Goal: Register for event/course

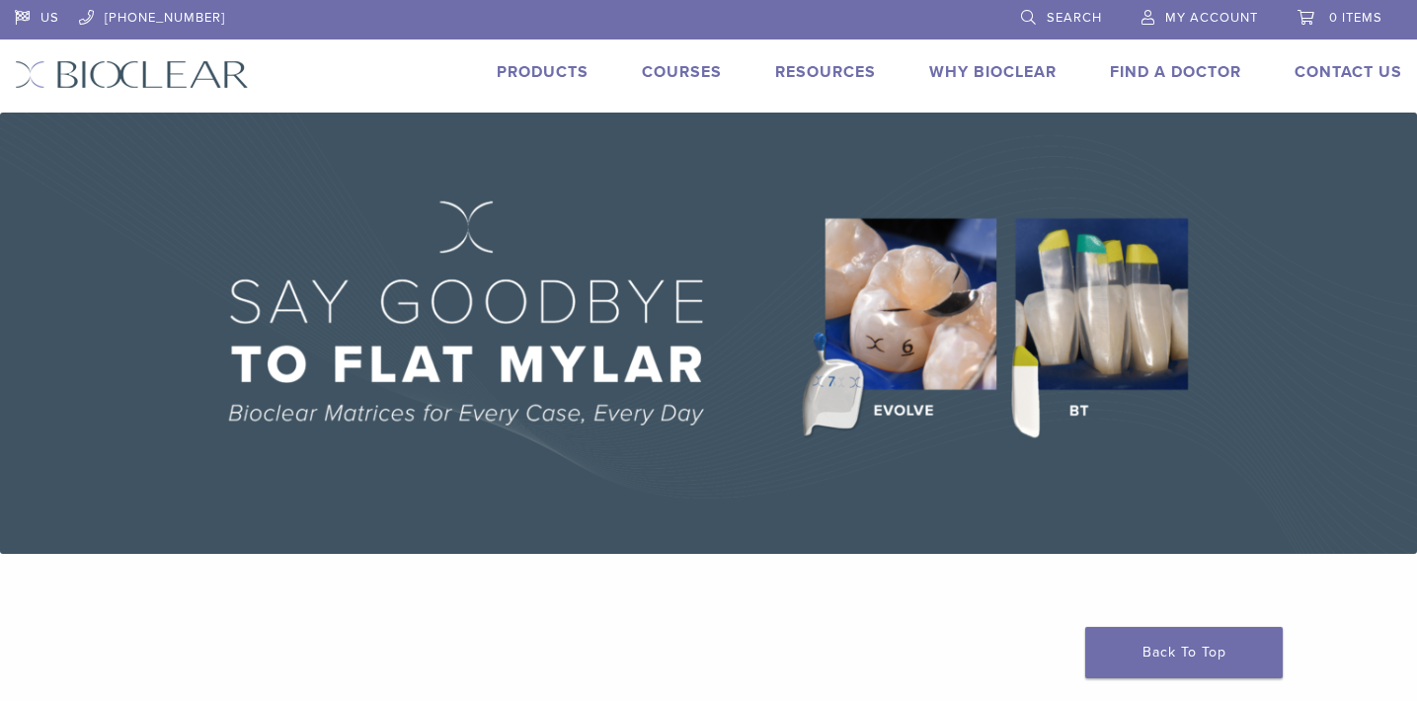
click at [698, 72] on link "Courses" at bounding box center [682, 72] width 80 height 20
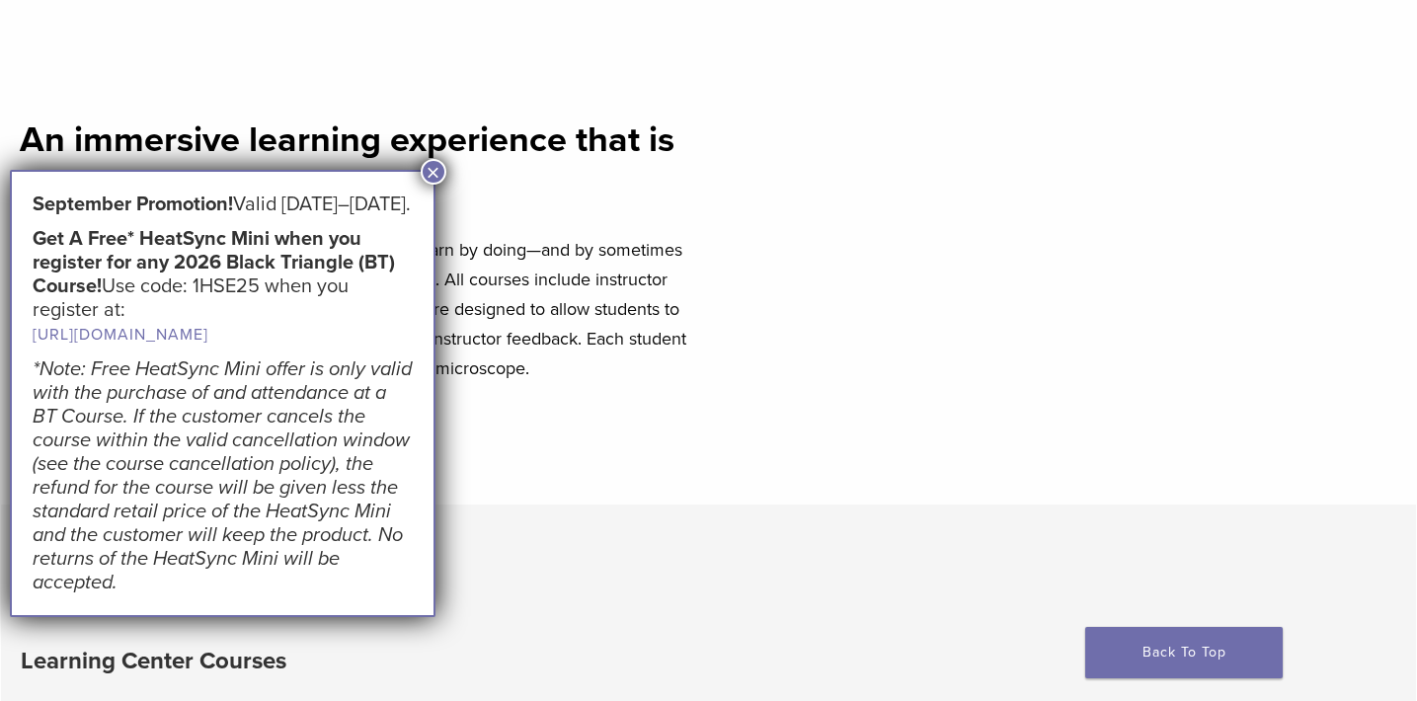
scroll to position [707, 0]
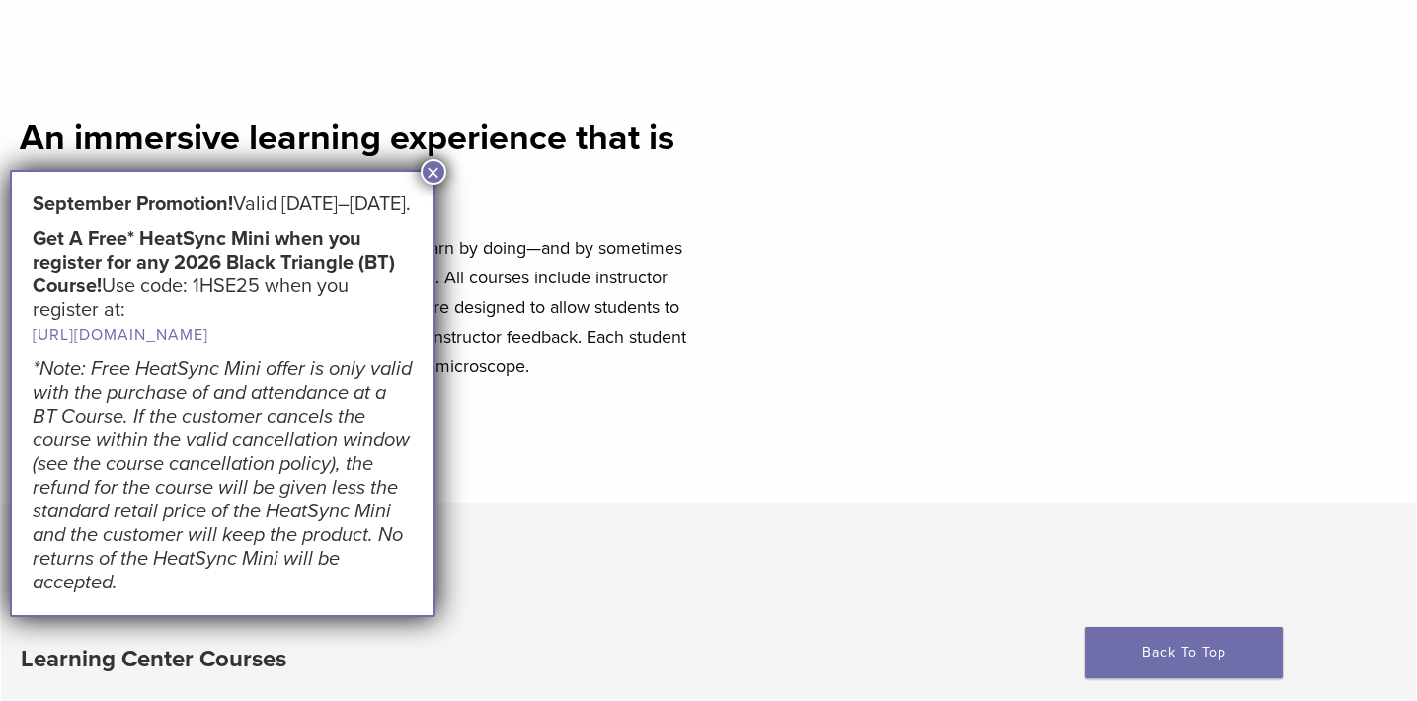
click at [438, 178] on button "×" at bounding box center [434, 172] width 26 height 26
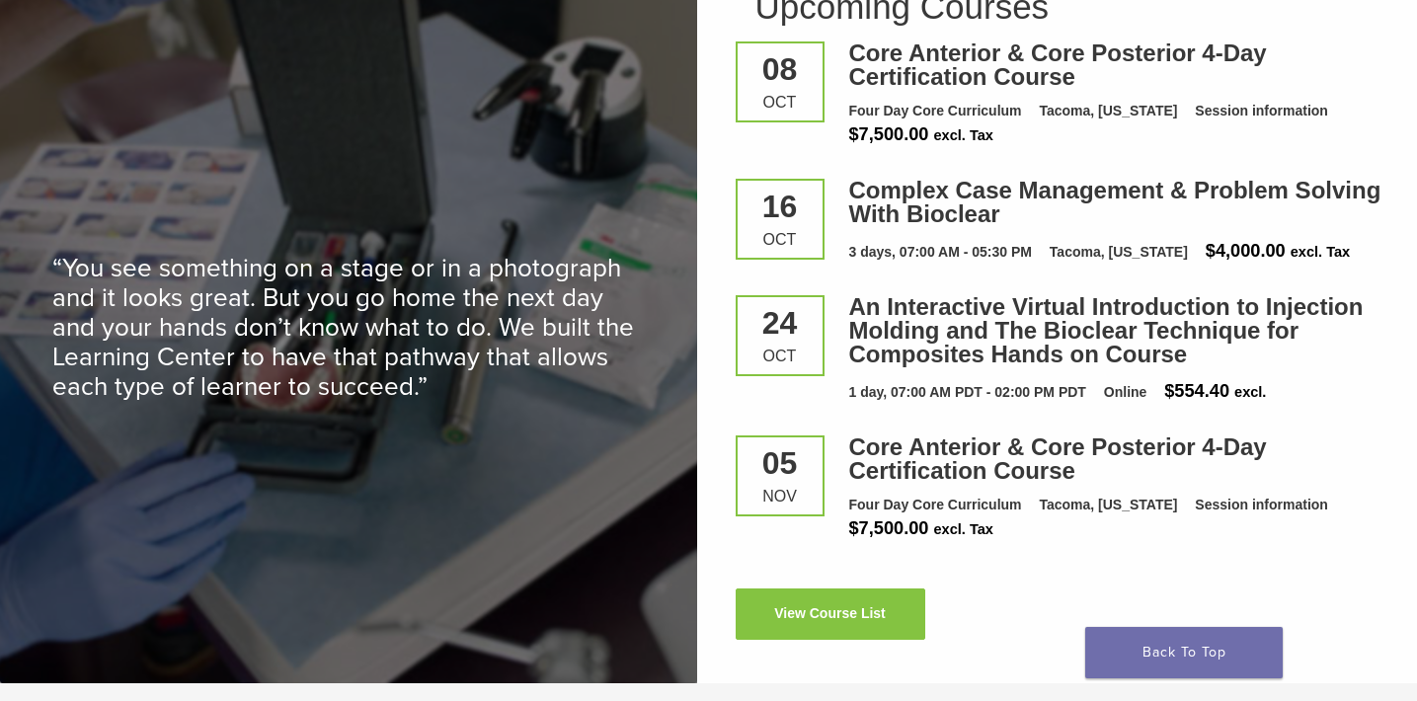
scroll to position [2665, 0]
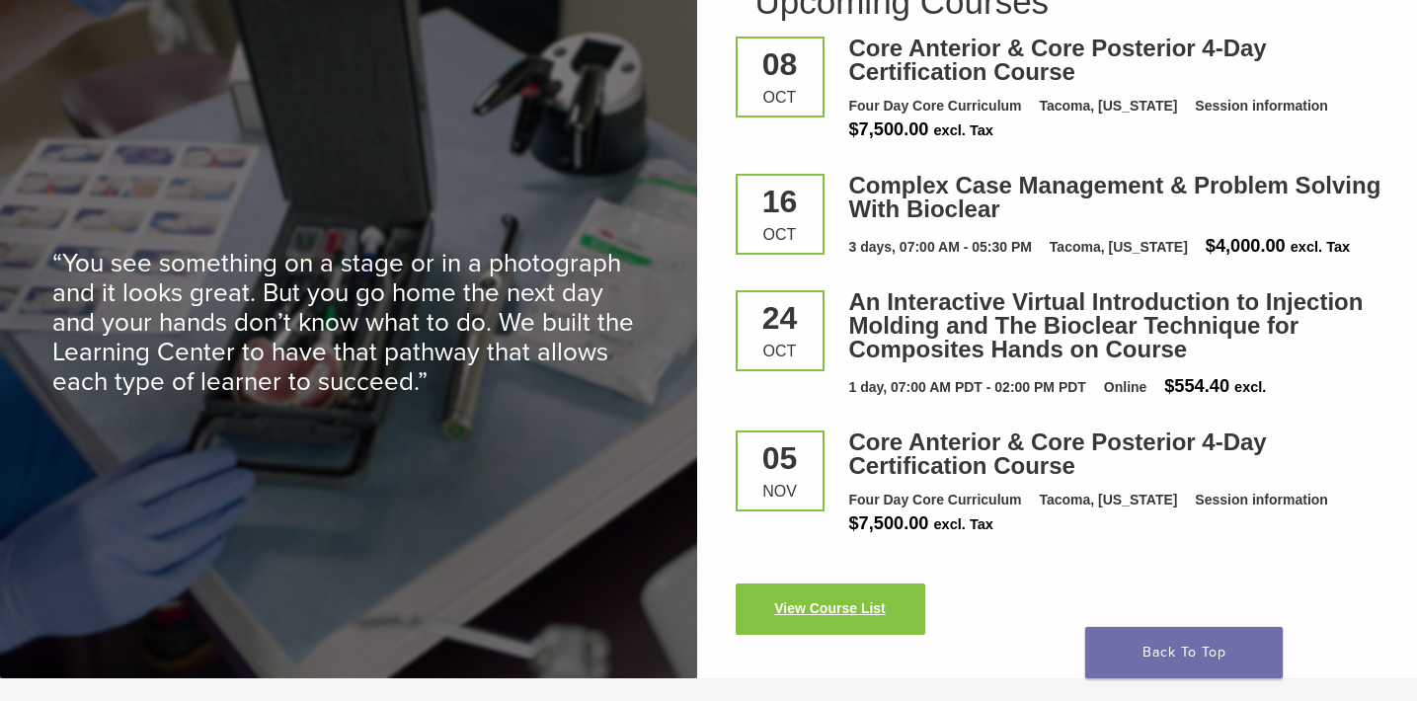
click at [853, 603] on link "View Course List" at bounding box center [831, 608] width 190 height 51
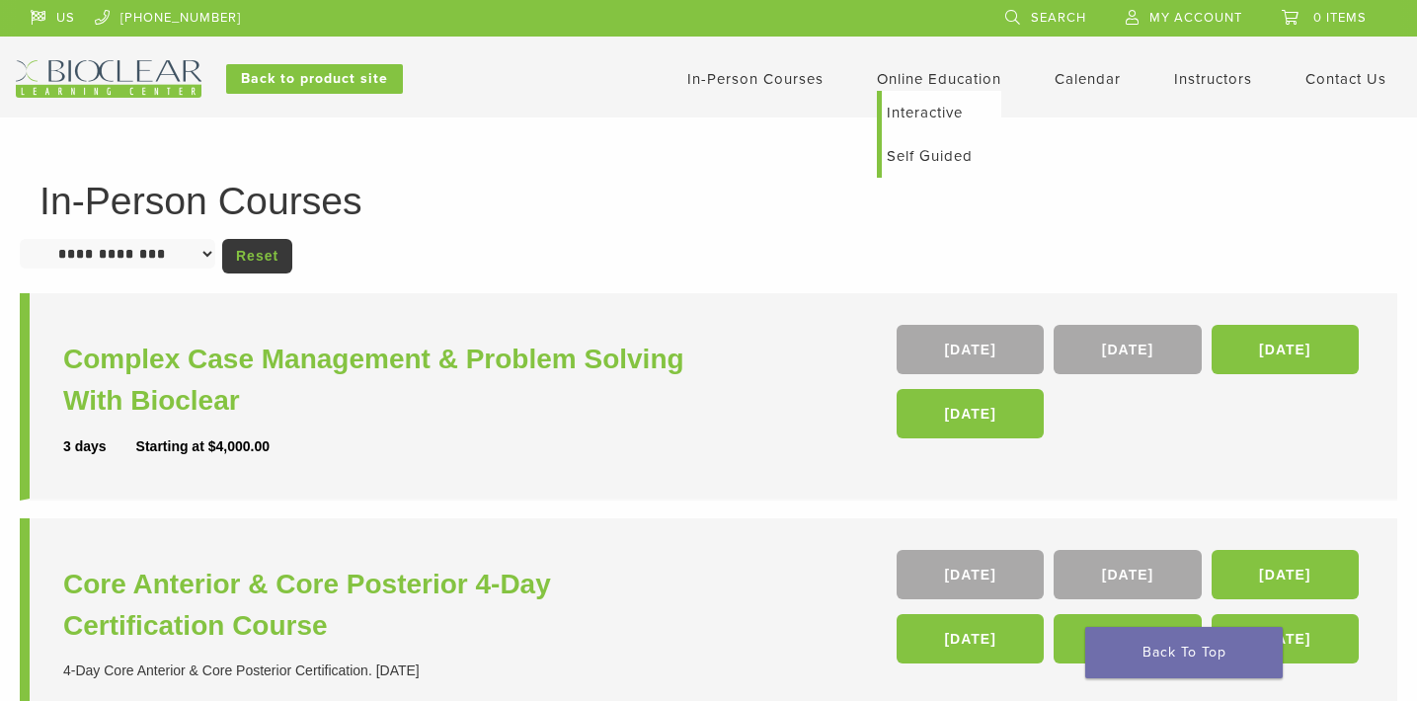
click at [918, 87] on link "Online Education" at bounding box center [939, 79] width 124 height 18
click at [918, 109] on link "Interactive" at bounding box center [941, 112] width 119 height 43
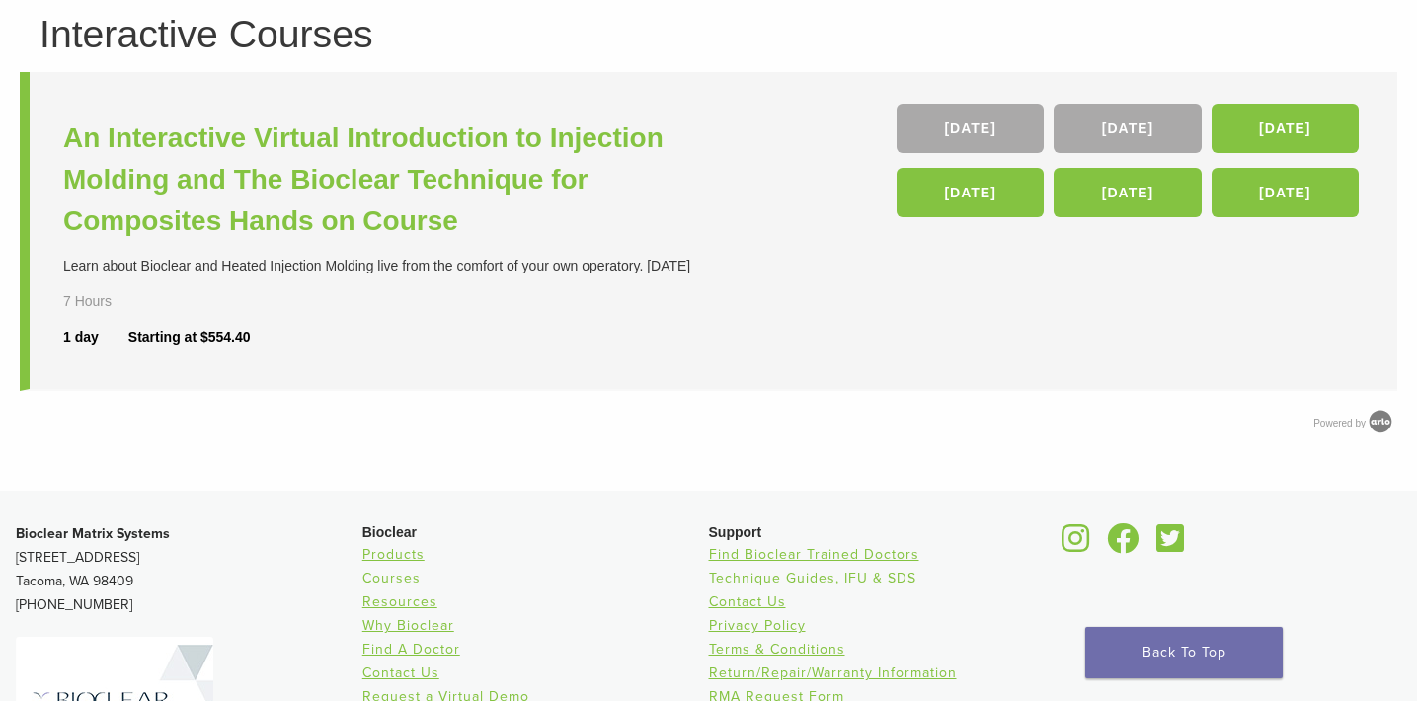
scroll to position [149, 0]
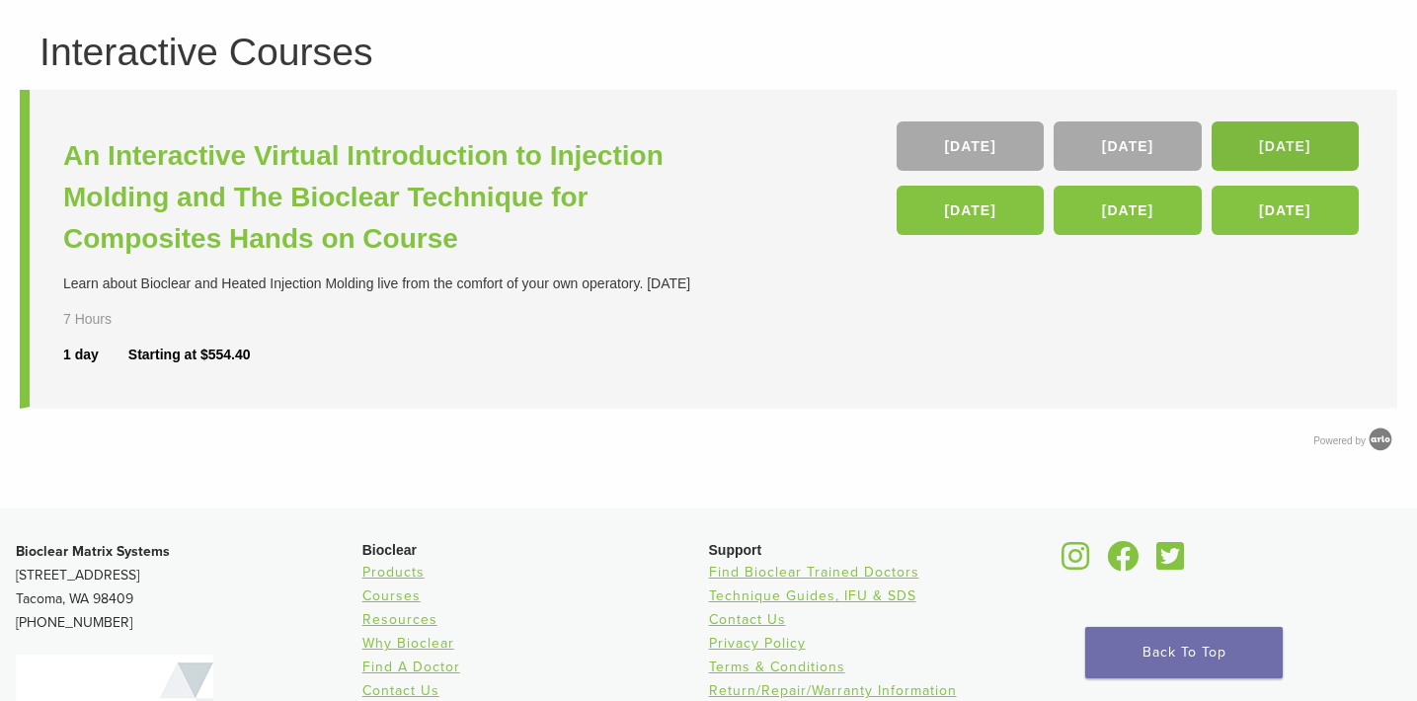
click at [1275, 150] on link "16 Jan 26" at bounding box center [1284, 145] width 147 height 49
